Goal: Task Accomplishment & Management: Use online tool/utility

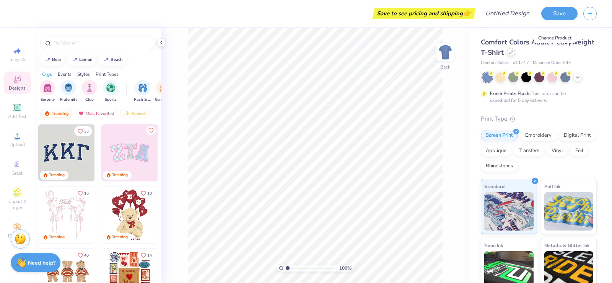
click at [515, 54] on div at bounding box center [511, 52] width 8 height 8
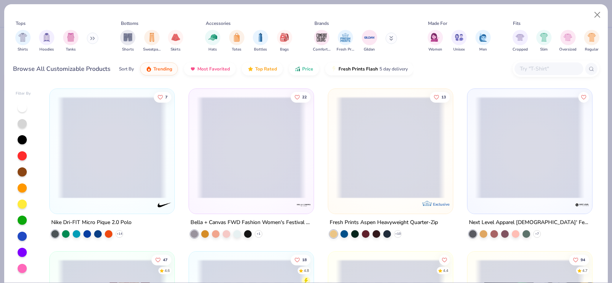
click at [90, 41] on button at bounding box center [92, 38] width 11 height 11
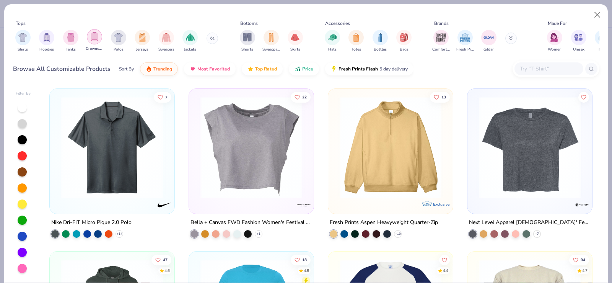
click at [95, 42] on div "filter for Crewnecks" at bounding box center [94, 36] width 15 height 15
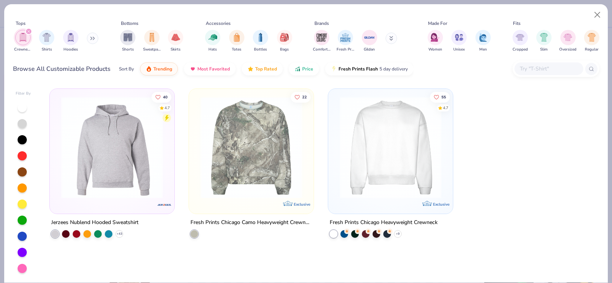
click at [391, 177] on img at bounding box center [390, 147] width 109 height 102
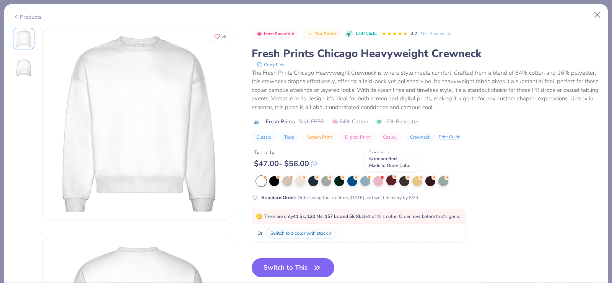
click at [389, 180] on div at bounding box center [391, 180] width 10 height 10
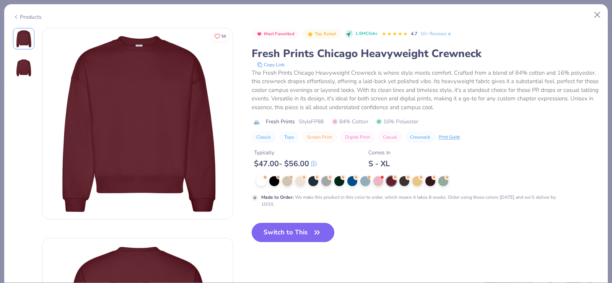
click at [313, 233] on icon "button" at bounding box center [317, 232] width 11 height 11
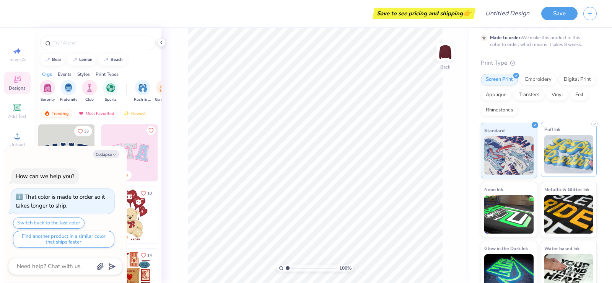
scroll to position [69, 0]
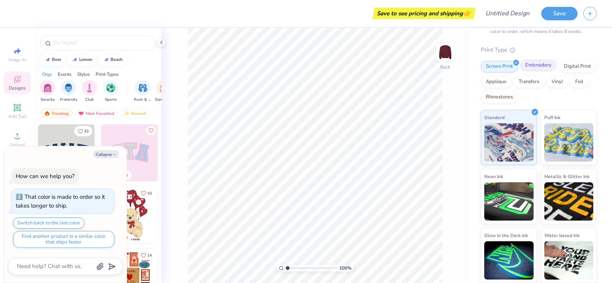
click at [543, 69] on div "Embroidery" at bounding box center [538, 65] width 36 height 11
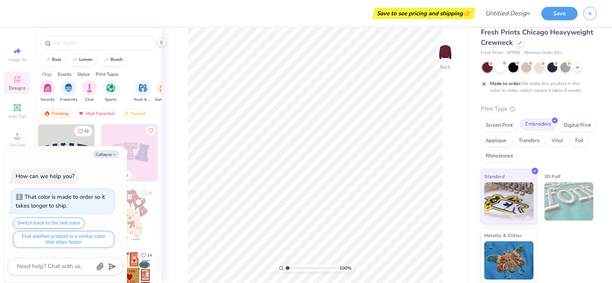
scroll to position [10, 0]
click at [558, 203] on img at bounding box center [568, 201] width 49 height 38
click at [511, 140] on div "Applique" at bounding box center [496, 139] width 31 height 11
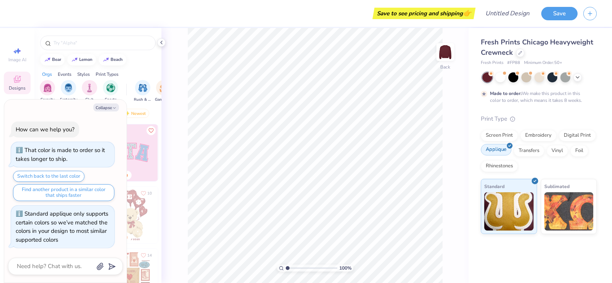
scroll to position [0, 0]
click at [579, 150] on div "Foil" at bounding box center [579, 149] width 18 height 11
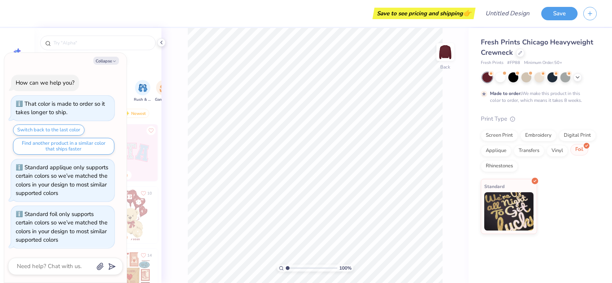
scroll to position [0, 0]
click at [549, 150] on div "Vinyl" at bounding box center [557, 149] width 21 height 11
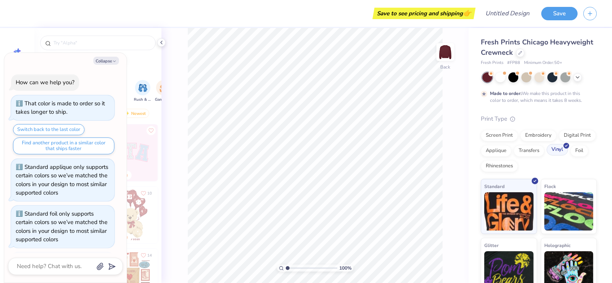
scroll to position [47, 0]
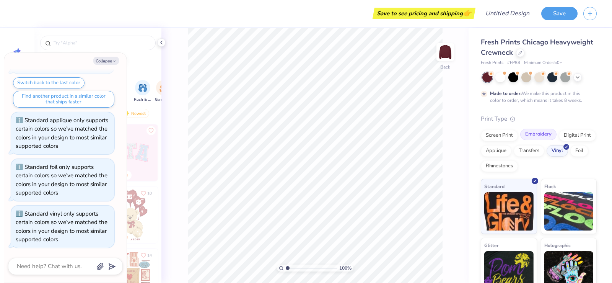
click at [544, 138] on div "Embroidery" at bounding box center [538, 134] width 36 height 11
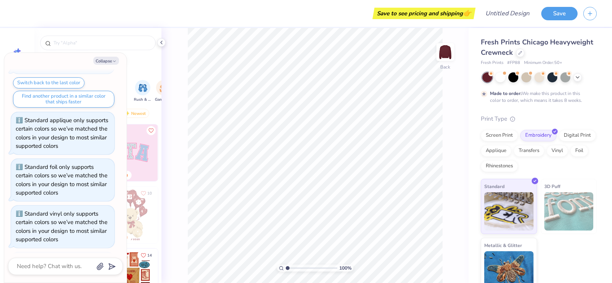
scroll to position [94, 0]
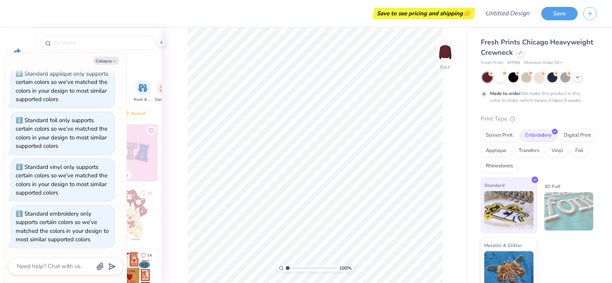
click at [505, 201] on img at bounding box center [508, 210] width 49 height 38
click at [513, 77] on div at bounding box center [513, 77] width 10 height 10
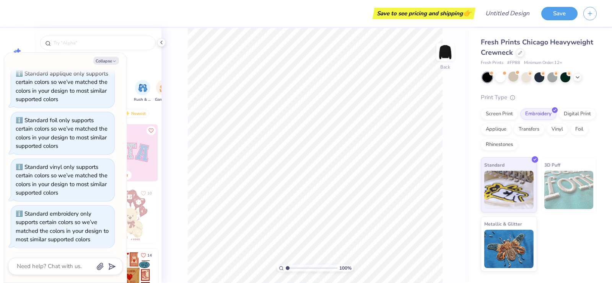
scroll to position [217, 0]
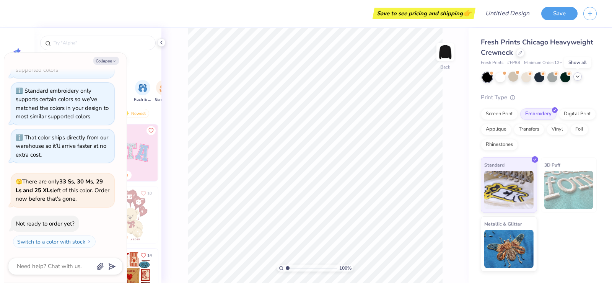
click at [577, 74] on icon at bounding box center [578, 76] width 6 height 6
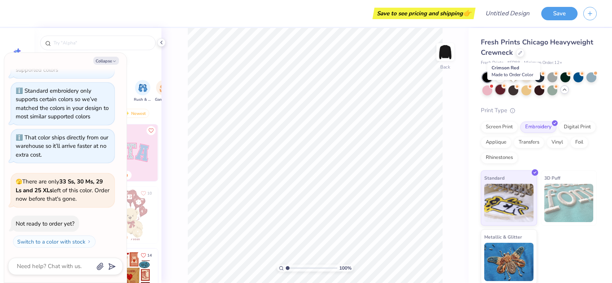
click at [505, 89] on div at bounding box center [500, 90] width 10 height 10
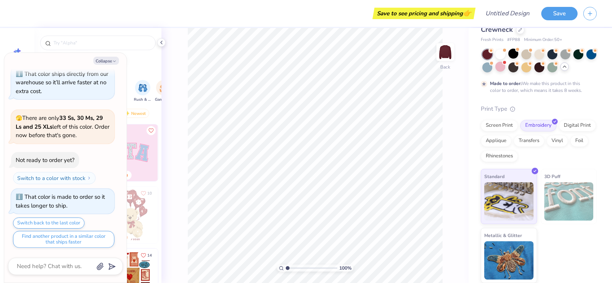
scroll to position [0, 0]
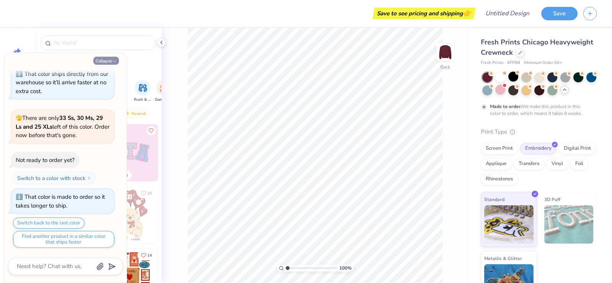
click at [109, 62] on button "Collapse" at bounding box center [106, 61] width 26 height 8
type textarea "x"
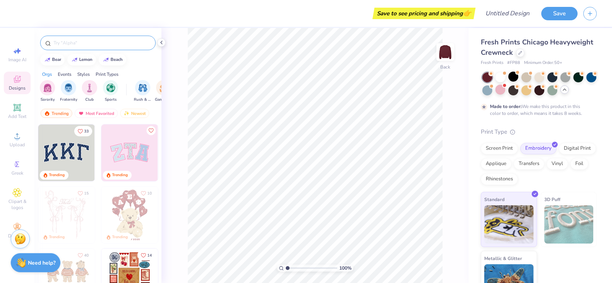
click at [68, 44] on input "text" at bounding box center [102, 43] width 98 height 8
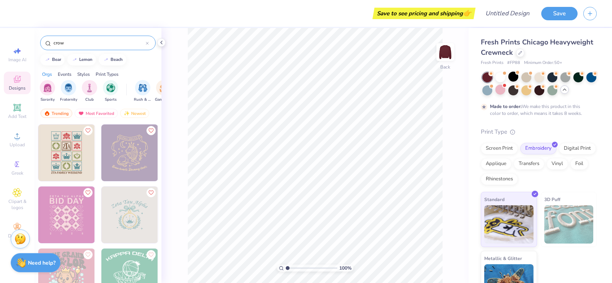
type input "crow"
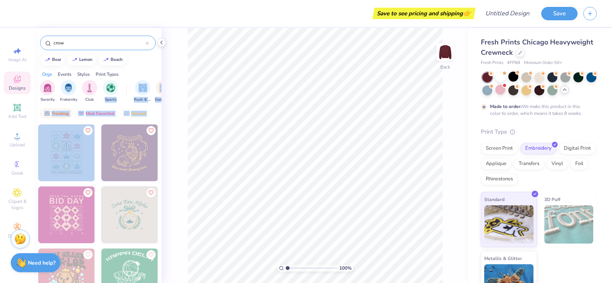
drag, startPoint x: 95, startPoint y: 173, endPoint x: 114, endPoint y: 47, distance: 126.4
click at [114, 47] on div "crow bear lemon beach Orgs Events Styles Print Types Sorority Fraternity Club S…" at bounding box center [97, 169] width 127 height 283
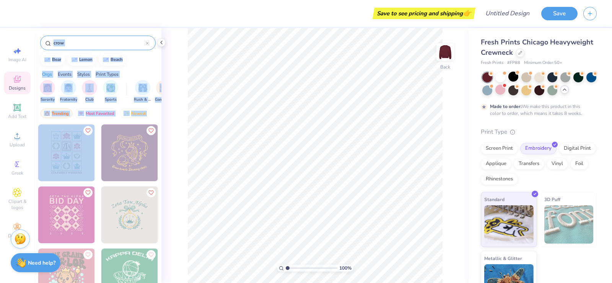
click at [138, 67] on div "Orgs Events Styles Print Types" at bounding box center [97, 72] width 127 height 11
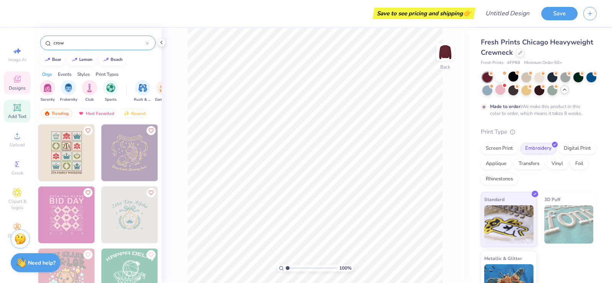
click at [13, 114] on span "Add Text" at bounding box center [17, 116] width 18 height 6
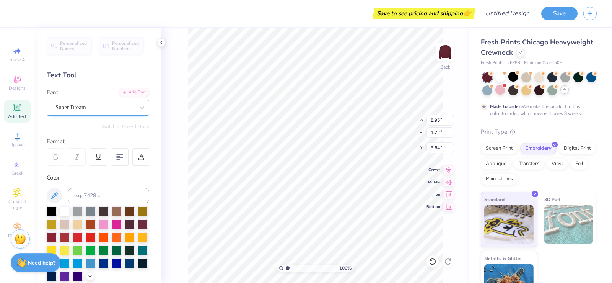
click at [128, 106] on div "Super Dream" at bounding box center [95, 107] width 80 height 12
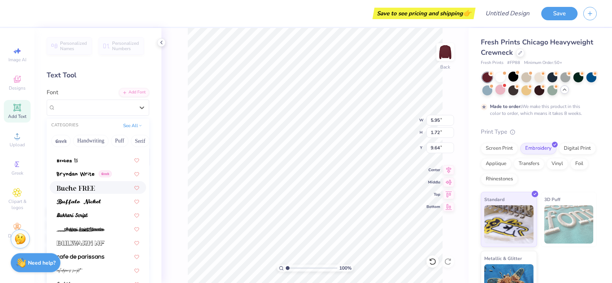
scroll to position [669, 0]
click at [85, 187] on img at bounding box center [76, 187] width 38 height 5
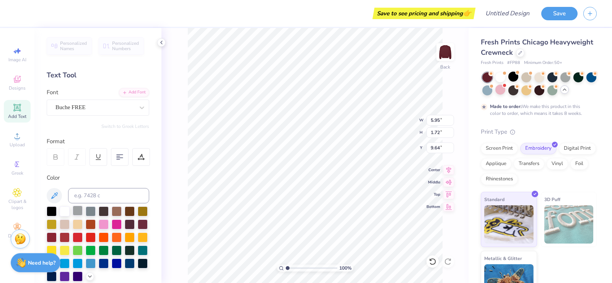
type input "6.22"
type input "1.66"
type input "9.67"
click at [50, 212] on div at bounding box center [52, 210] width 10 height 10
click at [19, 110] on icon at bounding box center [17, 107] width 6 height 6
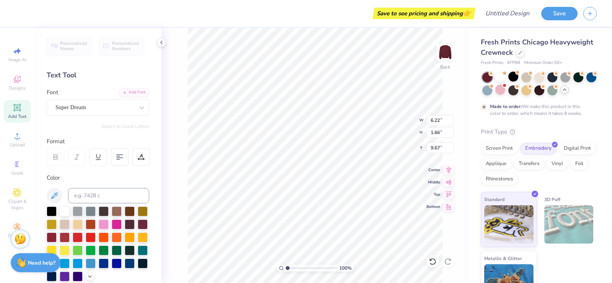
type input "5.95"
type input "1.72"
type input "9.64"
click at [19, 110] on icon at bounding box center [17, 107] width 6 height 6
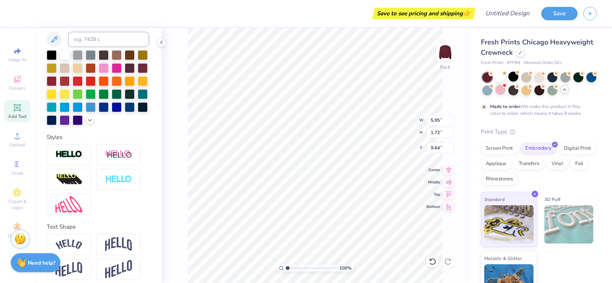
scroll to position [175, 0]
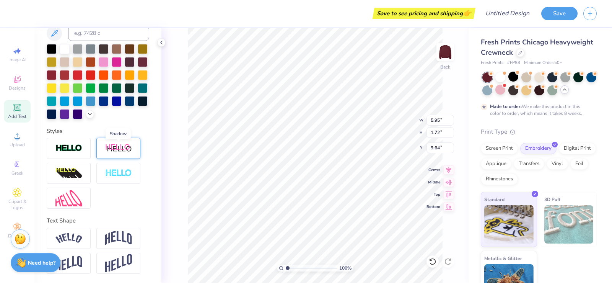
click at [126, 151] on img at bounding box center [118, 148] width 27 height 10
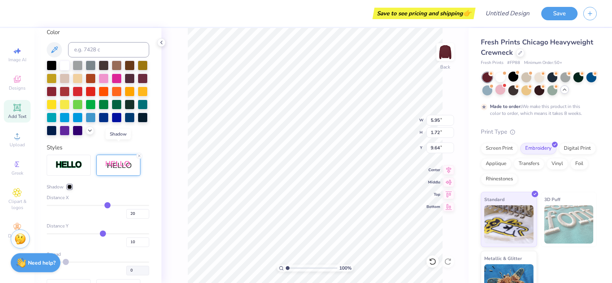
type input "7.14"
type input "1.90"
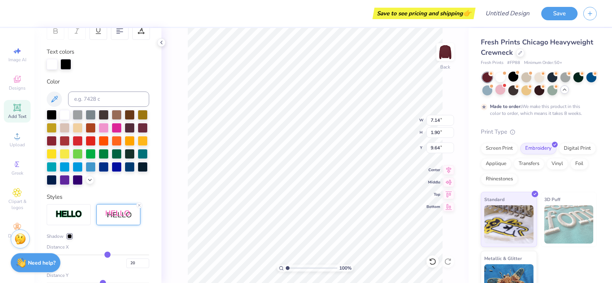
scroll to position [125, 0]
click at [54, 65] on div at bounding box center [52, 64] width 11 height 11
click at [94, 114] on div at bounding box center [91, 114] width 10 height 10
click at [51, 113] on div at bounding box center [52, 114] width 10 height 10
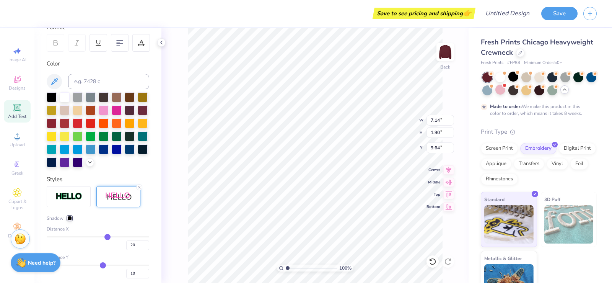
scroll to position [114, 0]
click at [77, 98] on div at bounding box center [78, 97] width 10 height 10
click at [114, 202] on img at bounding box center [118, 197] width 27 height 10
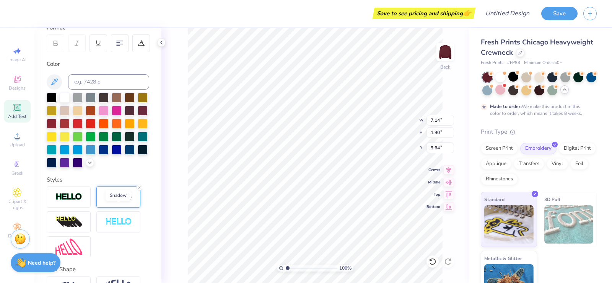
click at [114, 202] on img at bounding box center [118, 197] width 27 height 10
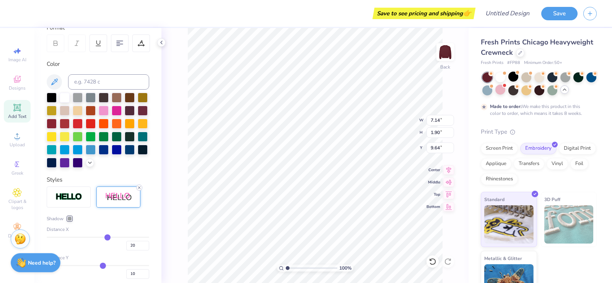
click at [137, 190] on icon at bounding box center [139, 187] width 5 height 5
type input "5.95"
type input "1.72"
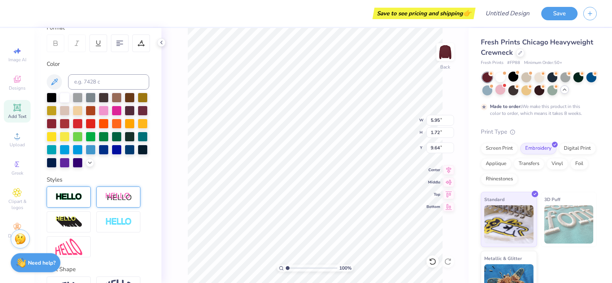
click at [76, 201] on img at bounding box center [68, 196] width 27 height 9
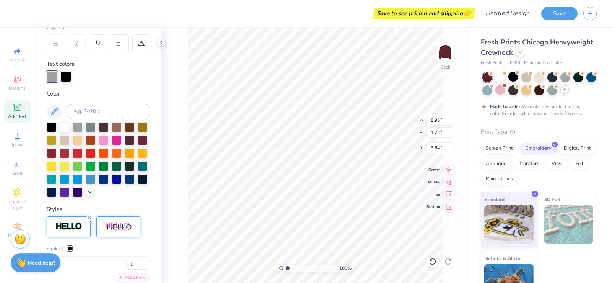
type input "5.98"
type input "1.76"
type input "9.62"
click at [114, 231] on img at bounding box center [118, 227] width 27 height 10
type input "7.16"
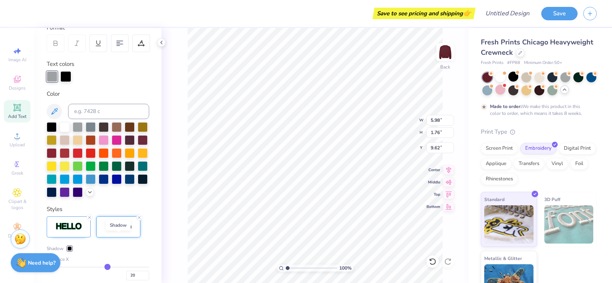
type input "1.91"
click at [64, 123] on div at bounding box center [65, 126] width 10 height 10
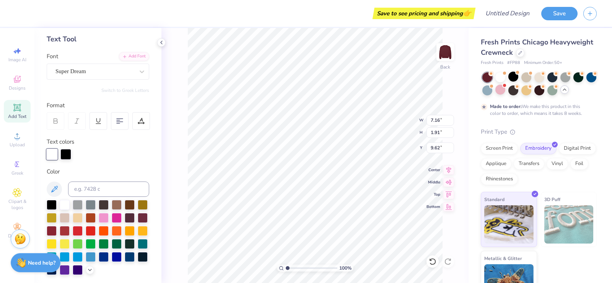
scroll to position [0, 0]
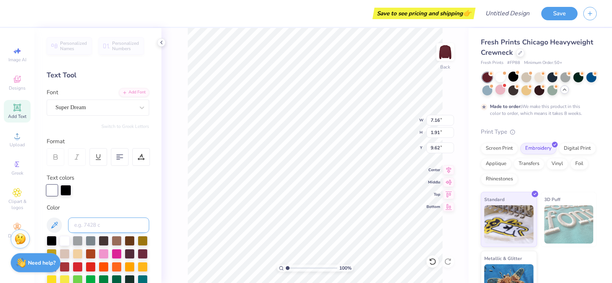
click at [102, 224] on input at bounding box center [108, 224] width 81 height 15
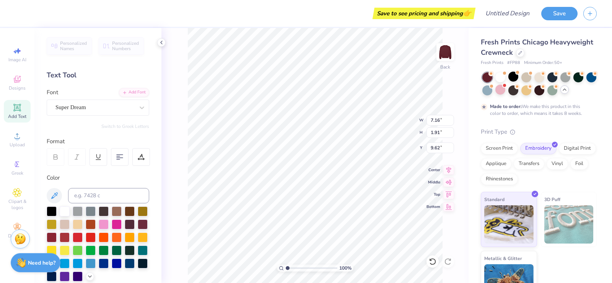
type input "5.95"
type input "1.72"
type input "9.64"
type textarea "T"
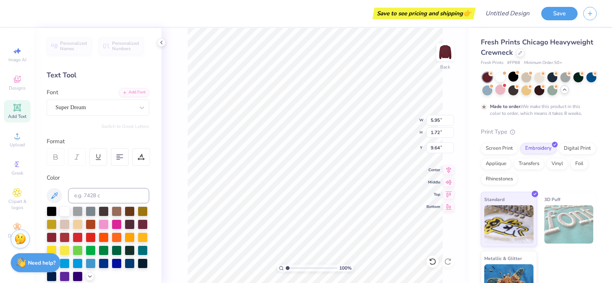
scroll to position [7, 3]
type textarea "GRATEFUL CROW"
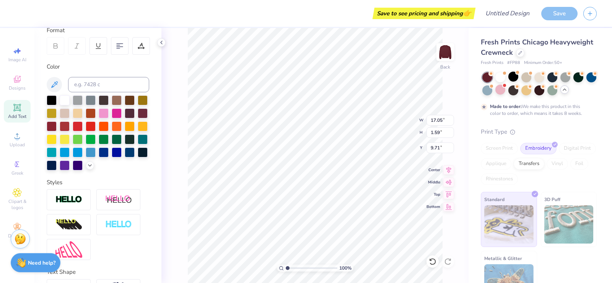
scroll to position [7, 2]
type input "18.31"
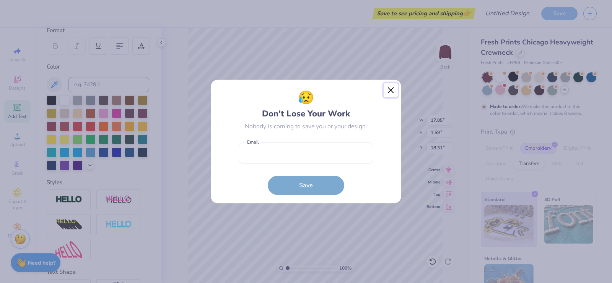
click at [392, 91] on button "Close" at bounding box center [391, 90] width 15 height 15
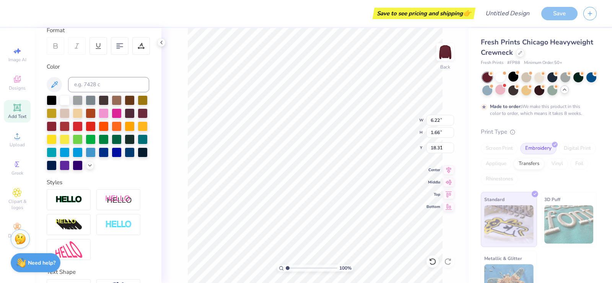
type input "6.22"
type input "1.66"
type input "9.67"
click at [116, 204] on img at bounding box center [118, 200] width 27 height 10
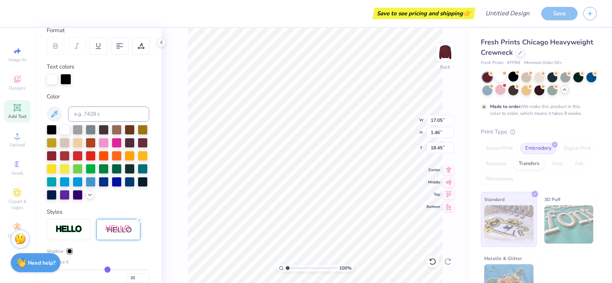
type input "1.46"
type input "5.72"
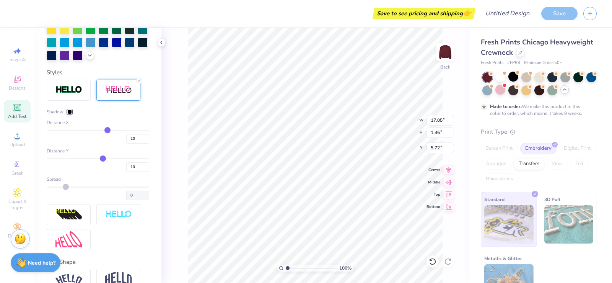
scroll to position [251, 0]
type input "8"
type input "7"
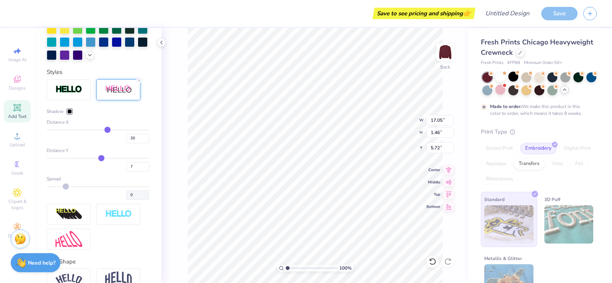
type input "4"
type input "1"
type input "3"
type input "0"
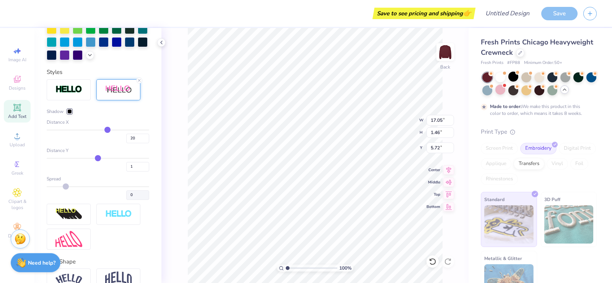
type input "0"
type input "-6"
type input "-7"
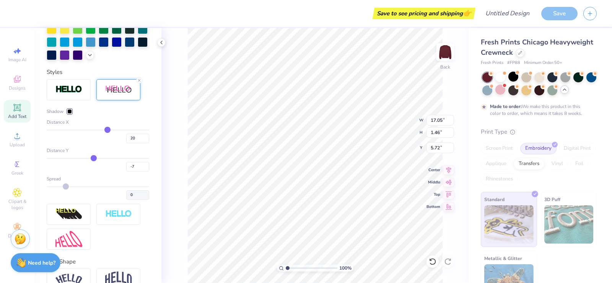
type input "-10"
type input "-11"
type input "-12"
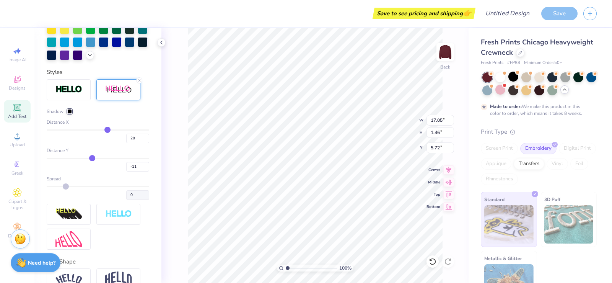
type input "-12"
type input "-13"
type input "-16"
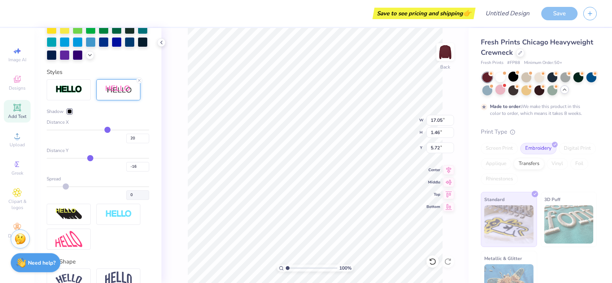
type input "-17"
type input "-19"
type input "-21"
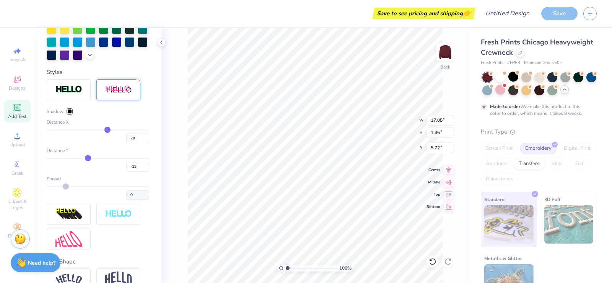
type input "-21"
type input "-22"
type input "-23"
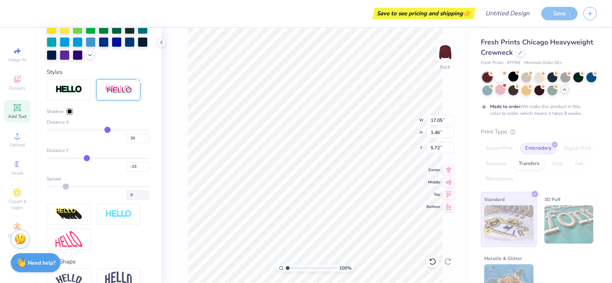
type input "-25"
type input "-26"
type input "-27"
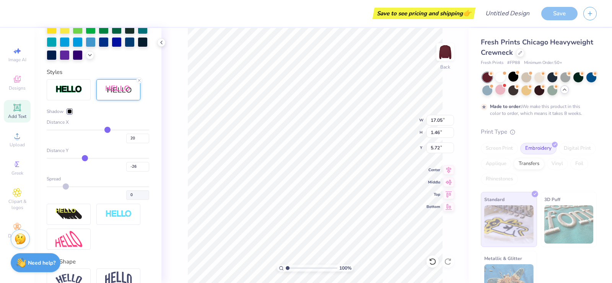
type input "-27"
type input "-29"
type input "-30"
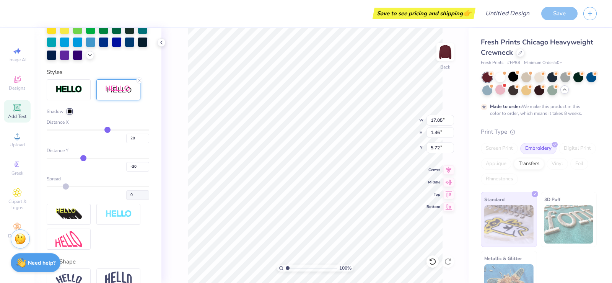
type input "-31"
type input "-33"
type input "-34"
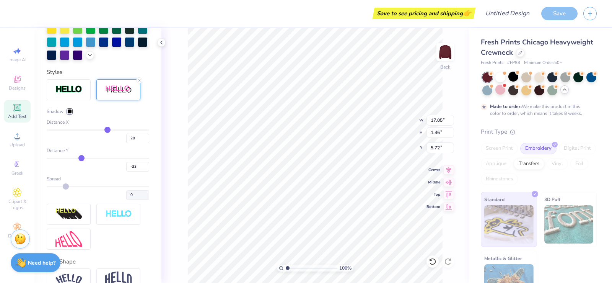
type input "-34"
drag, startPoint x: 99, startPoint y: 172, endPoint x: 79, endPoint y: 171, distance: 19.5
type input "-34"
click at [79, 159] on input "range" at bounding box center [98, 158] width 103 height 1
type input "1.78"
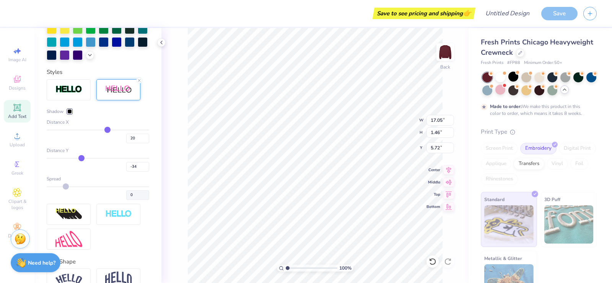
type input "5.27"
type input "-36"
type input "-37"
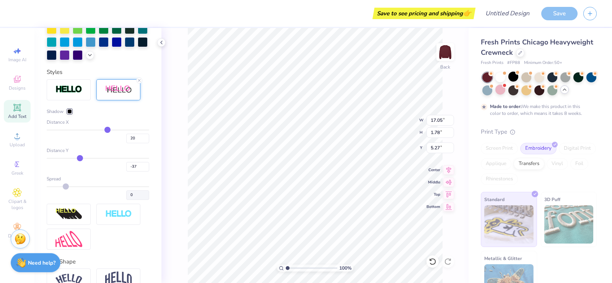
type input "-40"
type input "-45"
type input "-47"
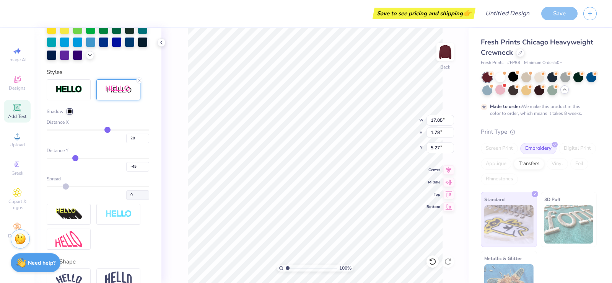
type input "-47"
type input "-50"
type input "-51"
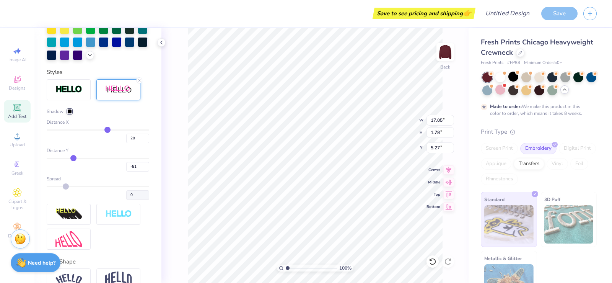
type input "-52"
type input "-53"
type input "-54"
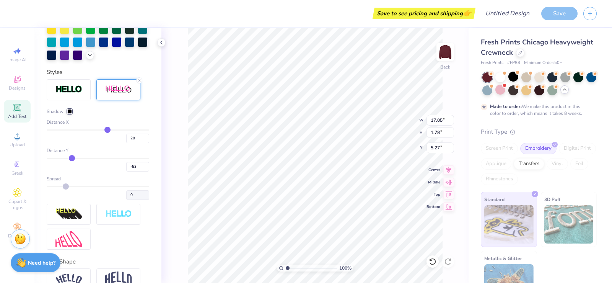
type input "-54"
type input "-55"
type input "-57"
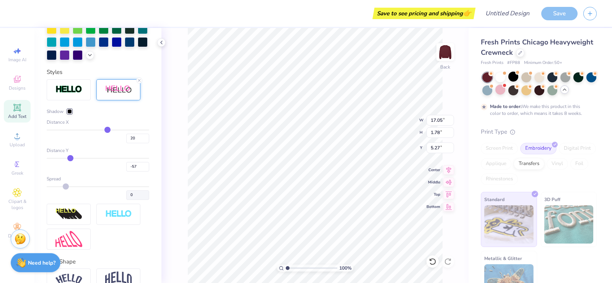
type input "-59"
type input "-63"
type input "-64"
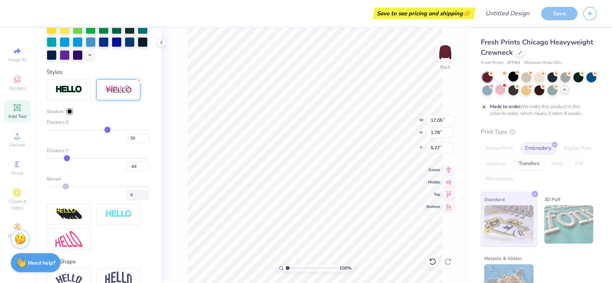
type input "-64"
type input "-66"
drag, startPoint x: 79, startPoint y: 171, endPoint x: 65, endPoint y: 171, distance: 14.2
type input "-66"
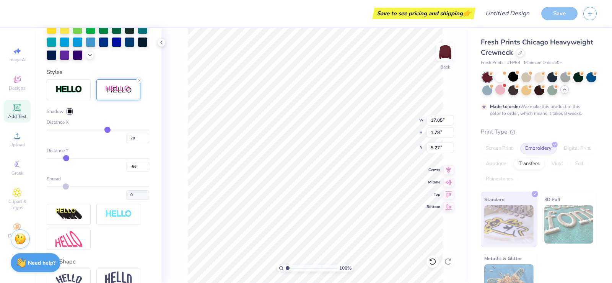
click at [65, 159] on input "range" at bounding box center [98, 158] width 103 height 1
type input "2.20"
type input "4.85"
type input "21"
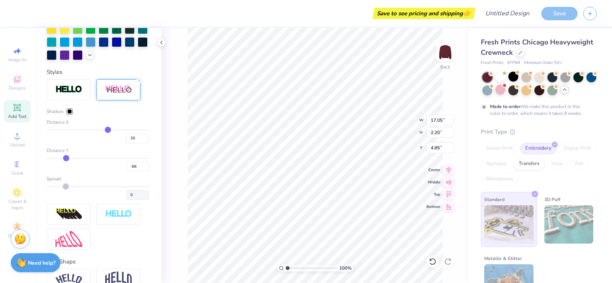
type input "21"
type input "23"
type input "24"
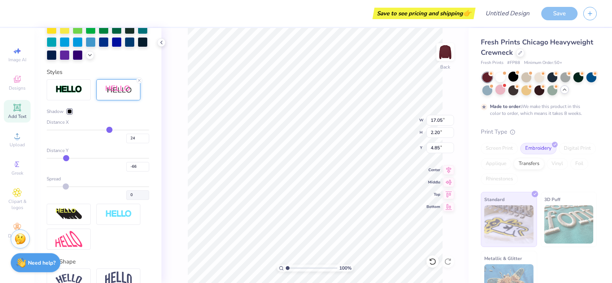
type input "25"
type input "26"
type input "28"
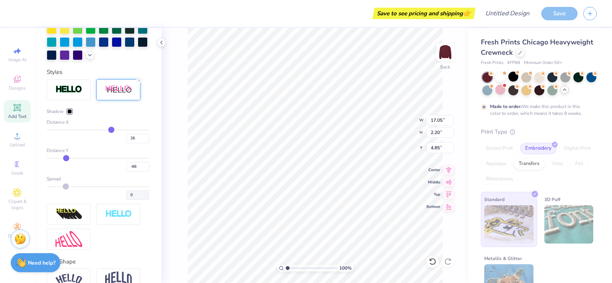
type input "28"
type input "29"
type input "30"
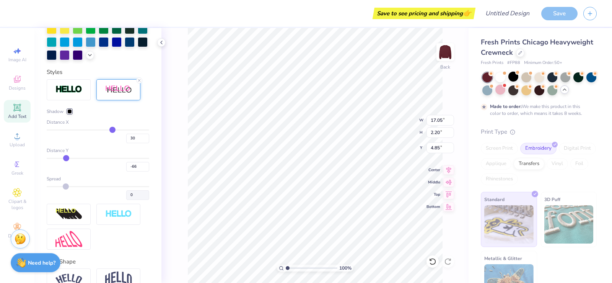
type input "31"
type input "34"
type input "38"
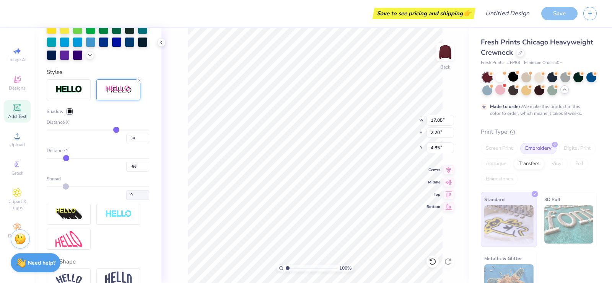
type input "38"
type input "39"
type input "40"
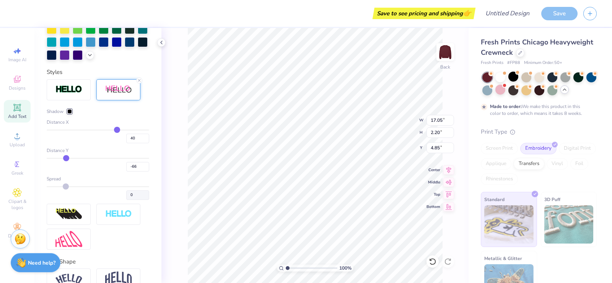
drag, startPoint x: 104, startPoint y: 143, endPoint x: 112, endPoint y: 143, distance: 8.8
type input "40"
click at [112, 130] on input "range" at bounding box center [98, 129] width 103 height 1
type input "1.88"
type input "5.00"
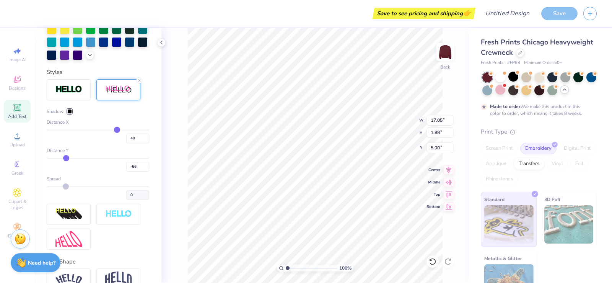
type input "41"
type input "43"
type input "46"
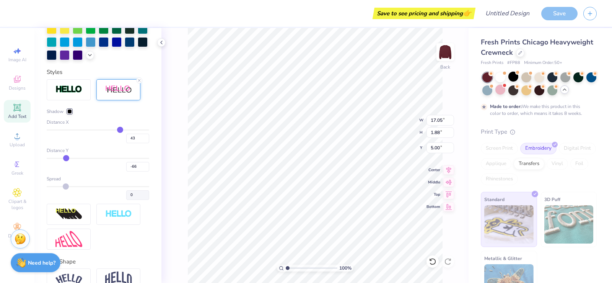
type input "46"
type input "50"
type input "51"
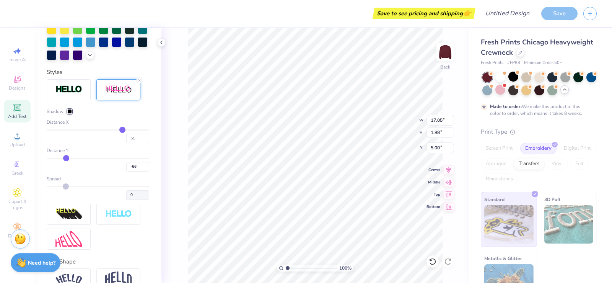
drag, startPoint x: 112, startPoint y: 143, endPoint x: 118, endPoint y: 142, distance: 5.4
type input "51"
click at [118, 130] on input "range" at bounding box center [98, 129] width 103 height 1
type input "1.75"
type input "5.07"
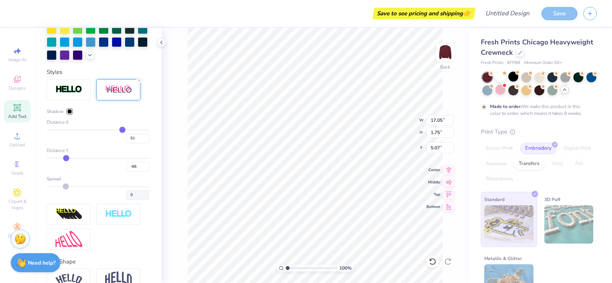
type input "50"
type input "48"
type input "47"
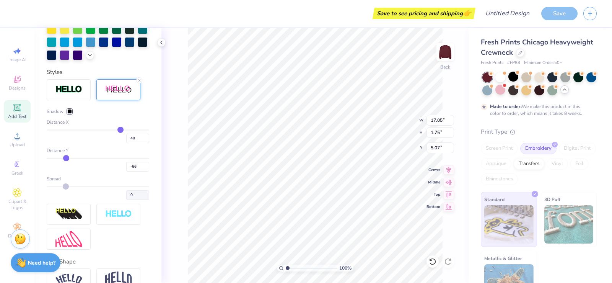
type input "47"
type input "46"
type input "44"
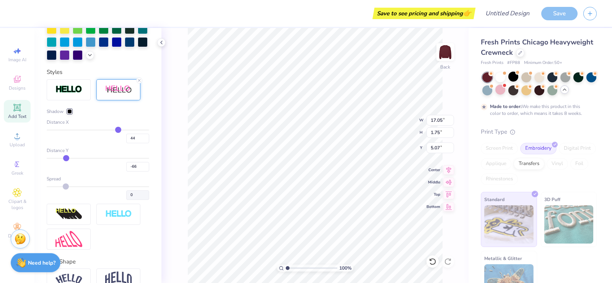
type input "41"
type input "40"
type input "39"
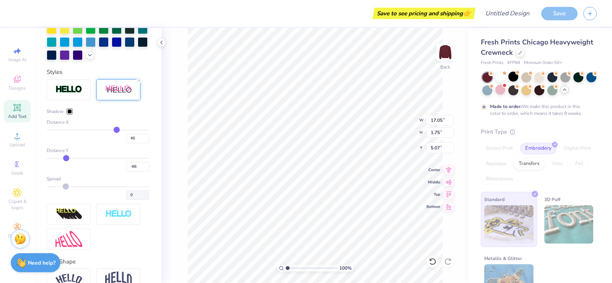
type input "39"
type input "38"
type input "37"
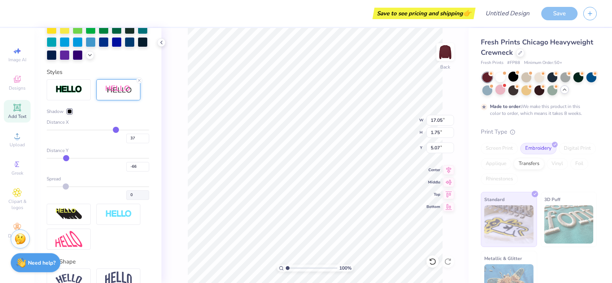
type input "35"
type input "34"
type input "33"
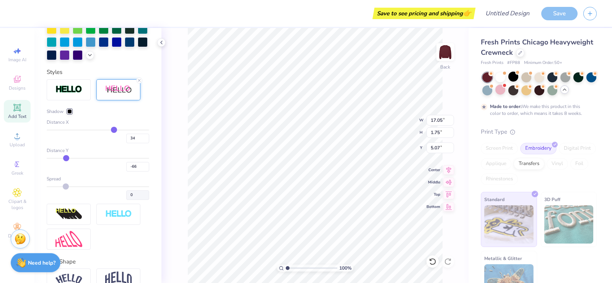
type input "33"
type input "32"
type input "31"
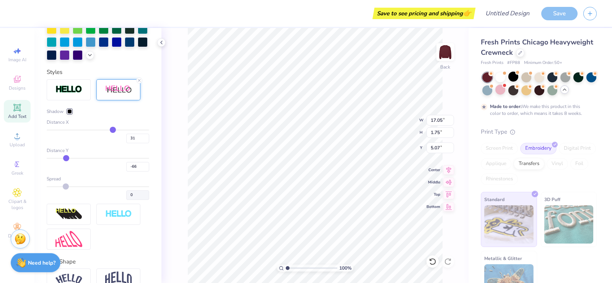
type input "29"
type input "25"
type input "23"
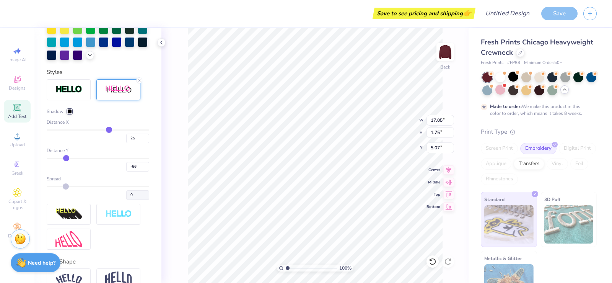
type input "23"
type input "22"
type input "21"
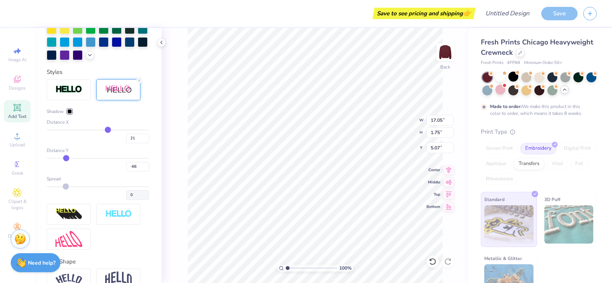
type input "19"
drag, startPoint x: 118, startPoint y: 142, endPoint x: 74, endPoint y: 144, distance: 43.7
click at [74, 130] on input "range" at bounding box center [98, 129] width 103 height 1
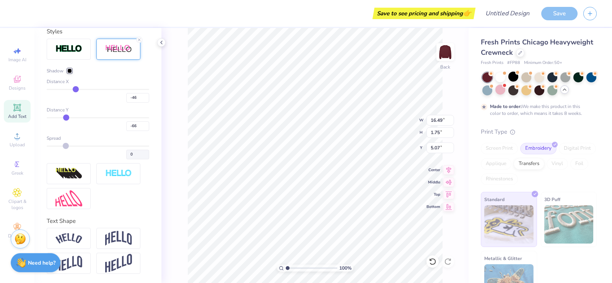
scroll to position [304, 0]
click at [114, 239] on img at bounding box center [118, 238] width 27 height 15
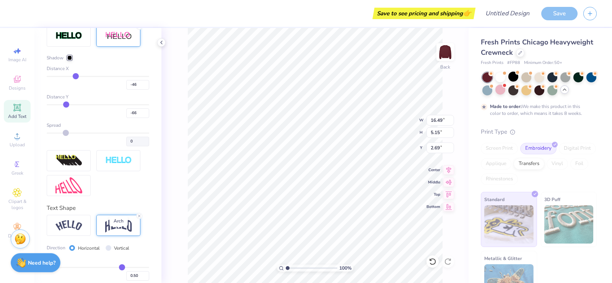
click at [114, 232] on img at bounding box center [118, 225] width 27 height 15
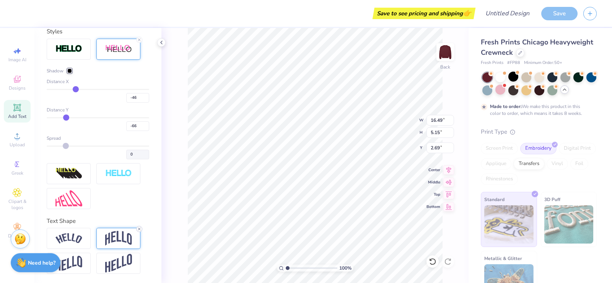
click at [139, 229] on icon at bounding box center [139, 228] width 5 height 5
drag, startPoint x: 77, startPoint y: 89, endPoint x: 99, endPoint y: 89, distance: 23.0
click at [99, 89] on input "range" at bounding box center [98, 89] width 103 height 1
drag, startPoint x: 99, startPoint y: 89, endPoint x: 71, endPoint y: 90, distance: 28.7
click at [71, 90] on input "range" at bounding box center [98, 89] width 103 height 1
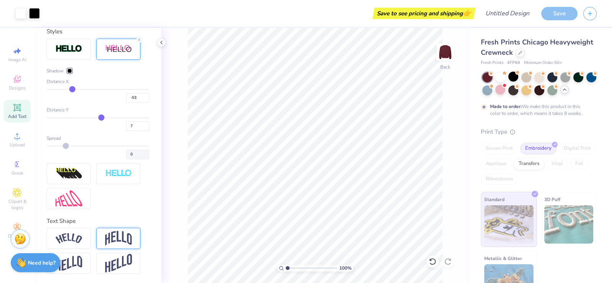
drag, startPoint x: 66, startPoint y: 116, endPoint x: 54, endPoint y: 117, distance: 11.5
click at [54, 117] on input "range" at bounding box center [98, 117] width 103 height 1
drag, startPoint x: 54, startPoint y: 117, endPoint x: 103, endPoint y: 119, distance: 48.6
click at [106, 118] on input "range" at bounding box center [98, 117] width 103 height 1
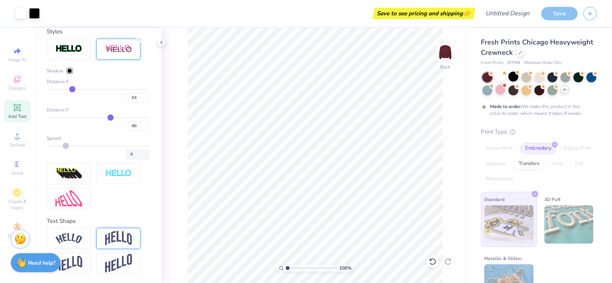
click at [103, 119] on div "-90" at bounding box center [98, 124] width 103 height 14
click at [120, 118] on div "26" at bounding box center [98, 124] width 103 height 14
click at [124, 118] on div "26" at bounding box center [98, 124] width 103 height 14
click at [132, 117] on input "range" at bounding box center [98, 117] width 103 height 1
click at [140, 117] on input "range" at bounding box center [98, 117] width 103 height 1
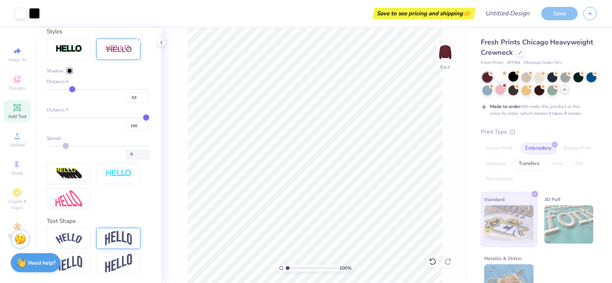
click at [140, 117] on input "range" at bounding box center [98, 117] width 103 height 1
click at [137, 117] on input "range" at bounding box center [98, 117] width 103 height 1
click at [96, 117] on input "range" at bounding box center [98, 117] width 103 height 1
click at [138, 39] on line at bounding box center [139, 40] width 2 height 2
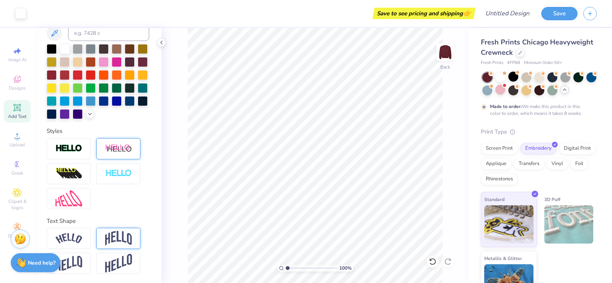
scroll to position [205, 0]
click at [116, 236] on img at bounding box center [118, 238] width 27 height 15
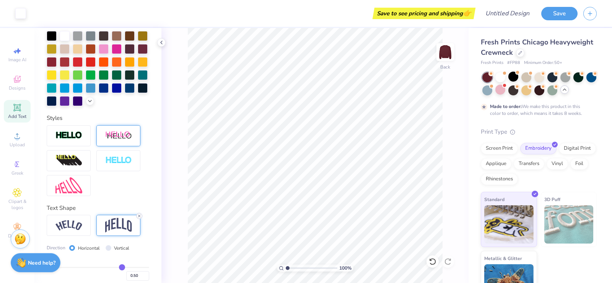
click at [140, 218] on icon at bounding box center [139, 215] width 5 height 5
click at [137, 228] on div at bounding box center [118, 225] width 44 height 21
